Goal: Book appointment/travel/reservation

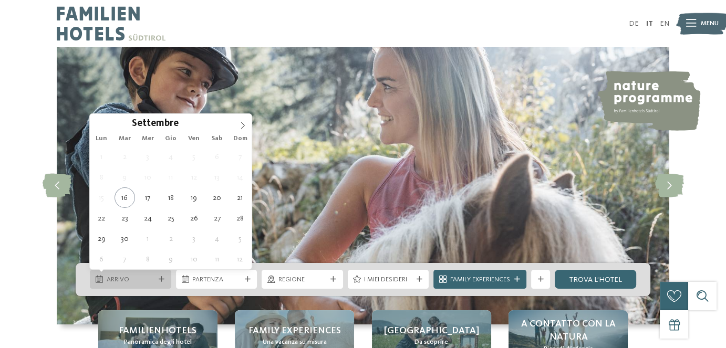
click at [163, 282] on icon at bounding box center [162, 280] width 6 height 6
click at [247, 123] on span at bounding box center [243, 123] width 18 height 18
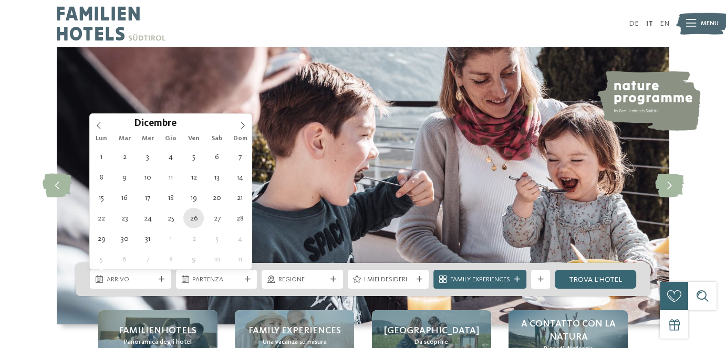
type div "[DATE]"
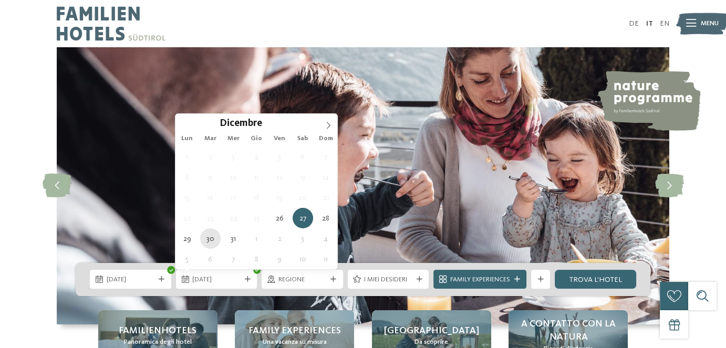
type div "[DATE]"
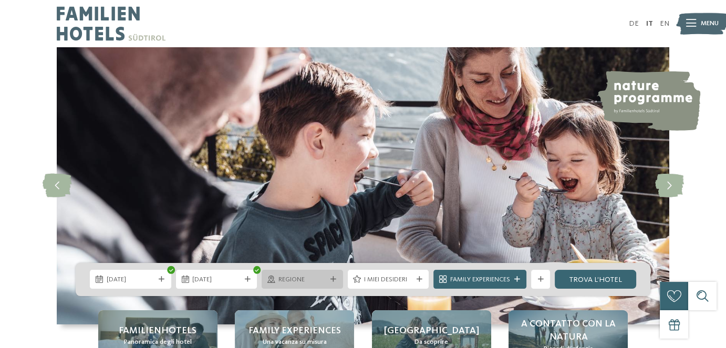
click at [305, 278] on span "Regione" at bounding box center [302, 279] width 48 height 9
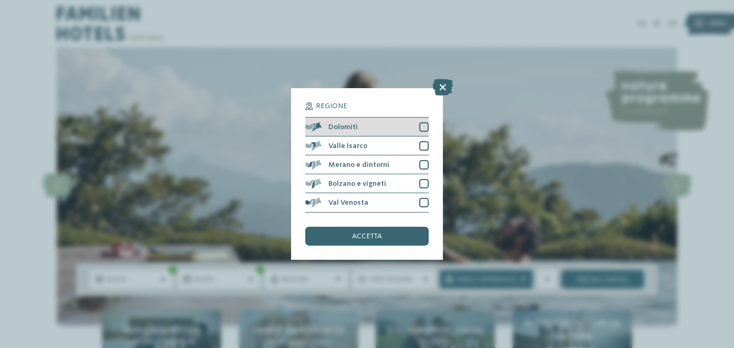
click at [425, 128] on div at bounding box center [423, 126] width 9 height 9
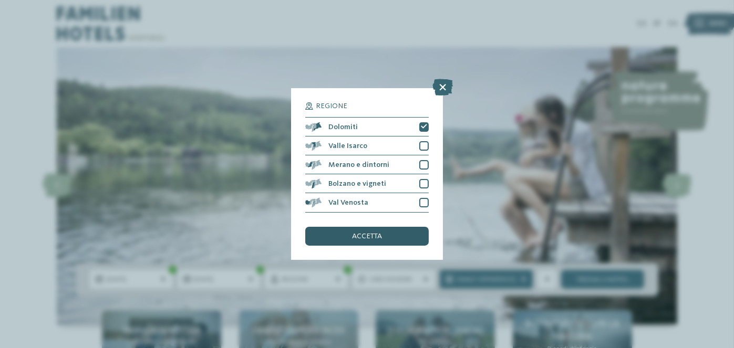
click at [380, 240] on div "accetta" at bounding box center [366, 236] width 123 height 19
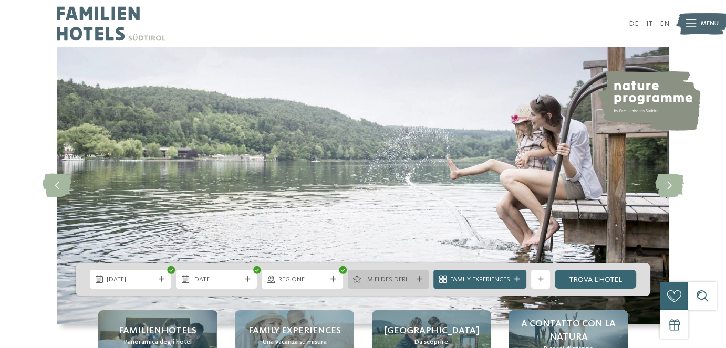
click at [383, 278] on span "I miei desideri" at bounding box center [388, 279] width 48 height 9
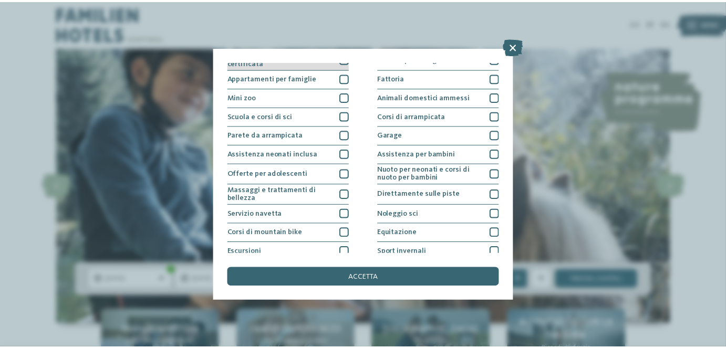
scroll to position [148, 0]
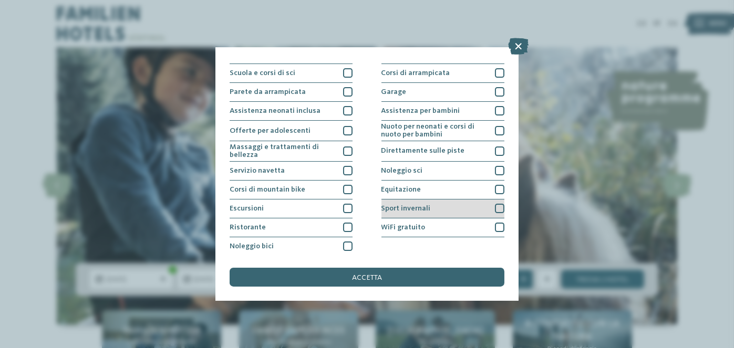
click at [450, 208] on div "Sport invernali" at bounding box center [442, 209] width 123 height 19
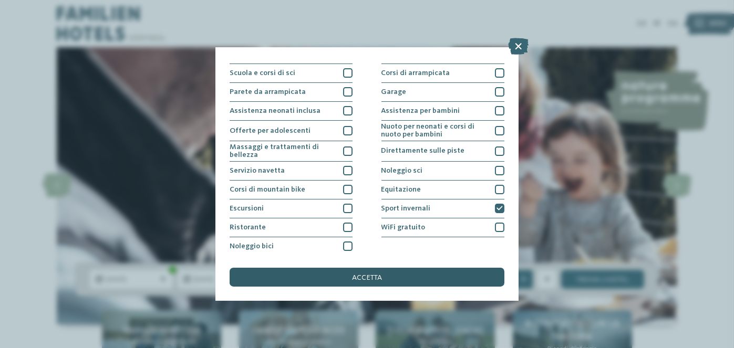
click at [464, 270] on div "accetta" at bounding box center [367, 277] width 274 height 19
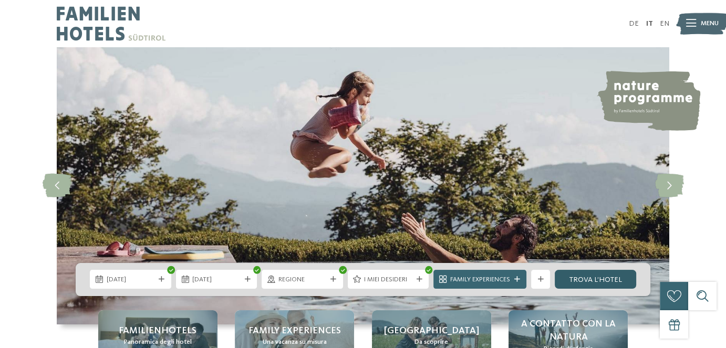
click at [583, 277] on link "trova l’hotel" at bounding box center [595, 279] width 81 height 19
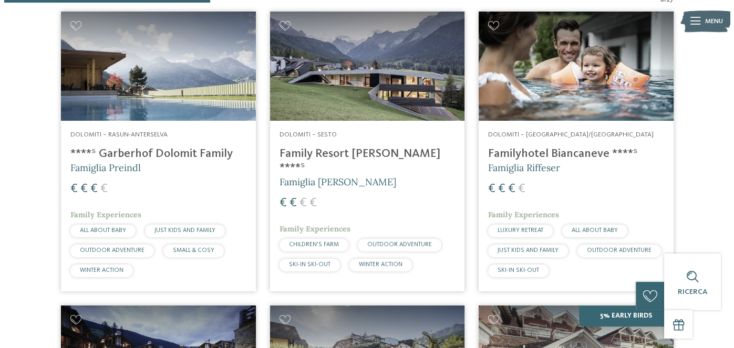
scroll to position [357, 0]
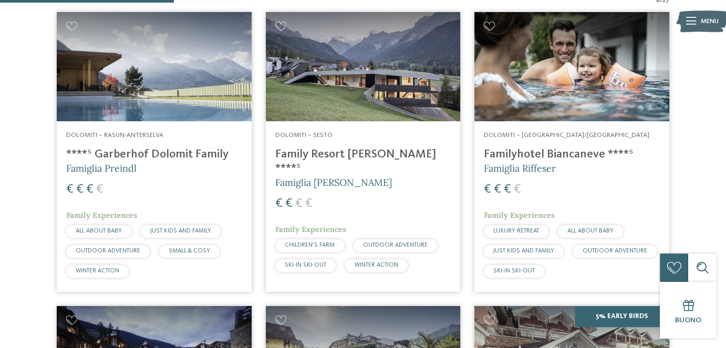
click at [367, 49] on img at bounding box center [363, 66] width 195 height 109
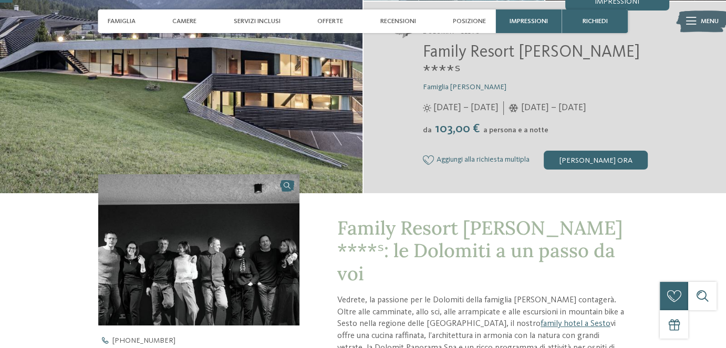
scroll to position [53, 0]
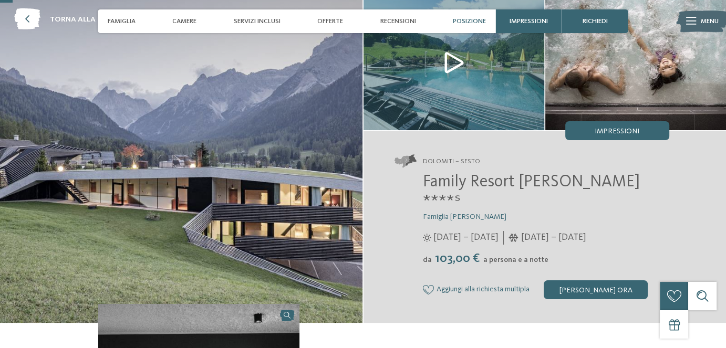
click at [463, 25] on span "Posizione" at bounding box center [469, 21] width 33 height 8
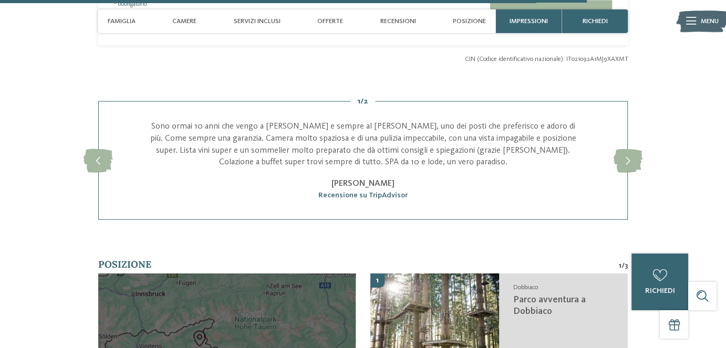
scroll to position [2428, 0]
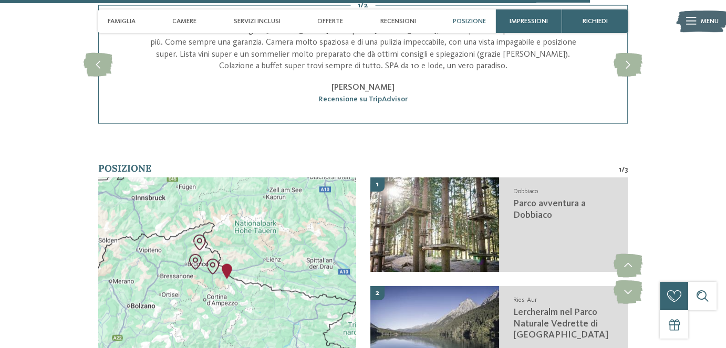
click at [260, 210] on div at bounding box center [227, 279] width 258 height 203
click at [245, 217] on div at bounding box center [227, 279] width 258 height 203
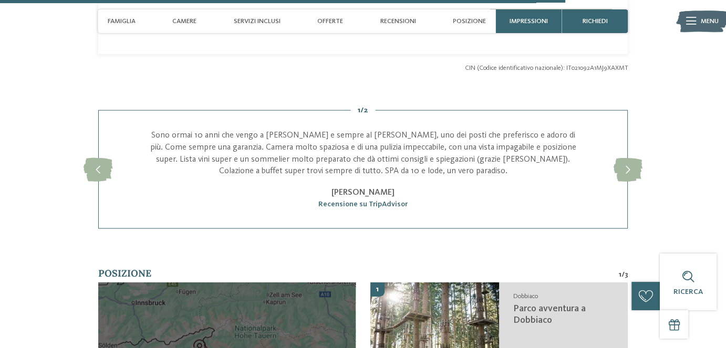
scroll to position [2533, 0]
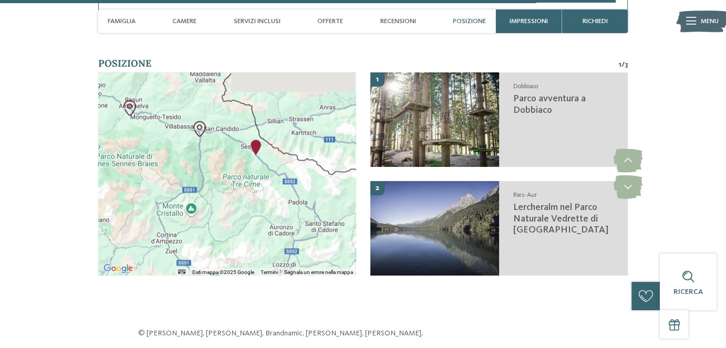
drag, startPoint x: 181, startPoint y: 84, endPoint x: 292, endPoint y: 214, distance: 171.1
click at [292, 214] on div at bounding box center [227, 173] width 258 height 203
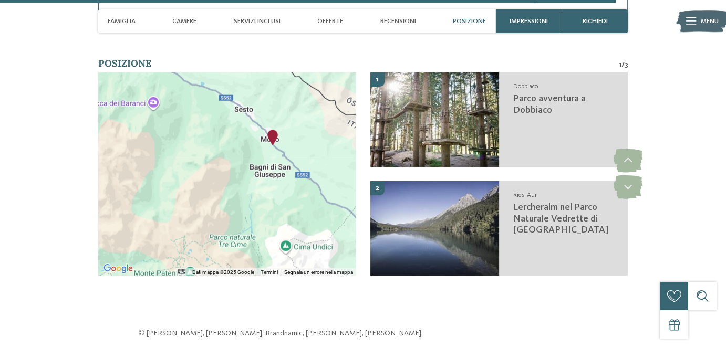
drag, startPoint x: 244, startPoint y: 89, endPoint x: 295, endPoint y: 169, distance: 95.2
click at [295, 169] on div at bounding box center [227, 173] width 258 height 203
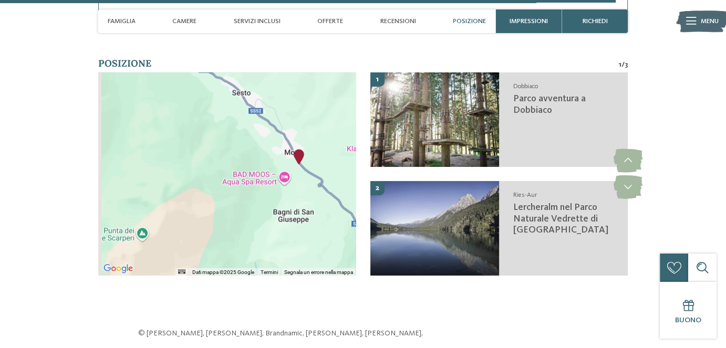
drag, startPoint x: 272, startPoint y: 105, endPoint x: 322, endPoint y: 204, distance: 111.4
click at [322, 204] on div at bounding box center [227, 173] width 258 height 203
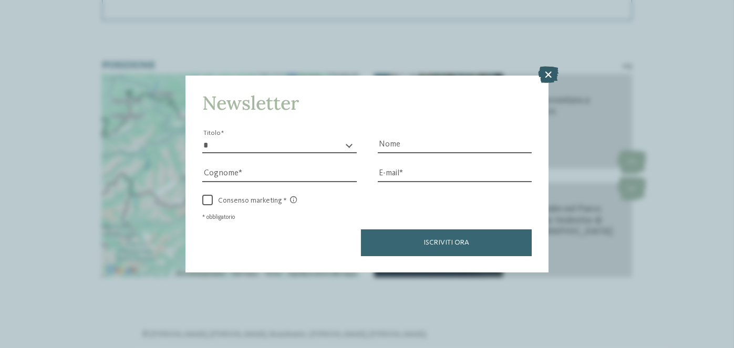
click at [546, 72] on icon at bounding box center [548, 74] width 20 height 17
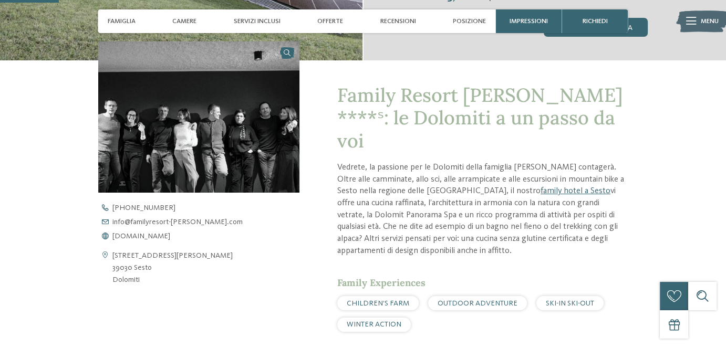
scroll to position [158, 0]
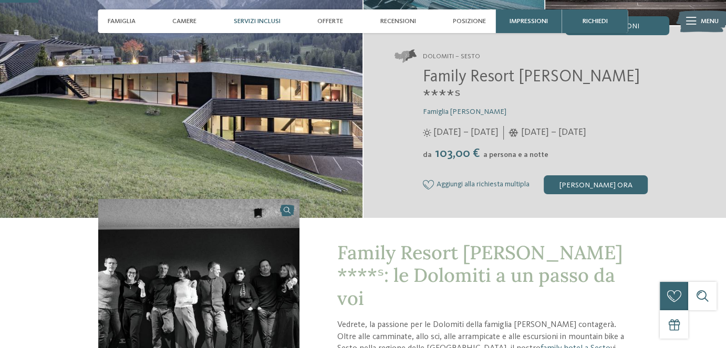
click at [256, 17] on span "Servizi inclusi" at bounding box center [257, 21] width 47 height 8
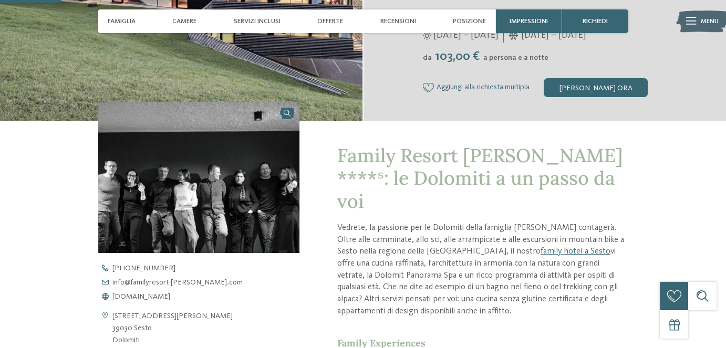
scroll to position [0, 0]
